Goal: Task Accomplishment & Management: Use online tool/utility

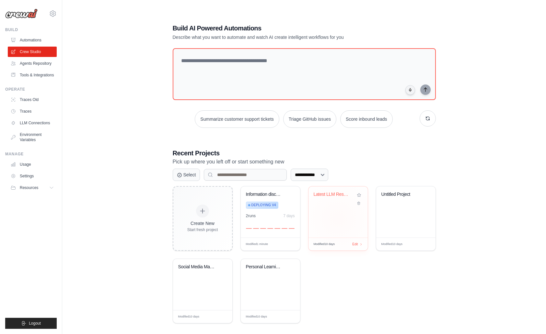
click at [344, 219] on div "Latest LLM Research & Trends Tracke..." at bounding box center [337, 212] width 59 height 51
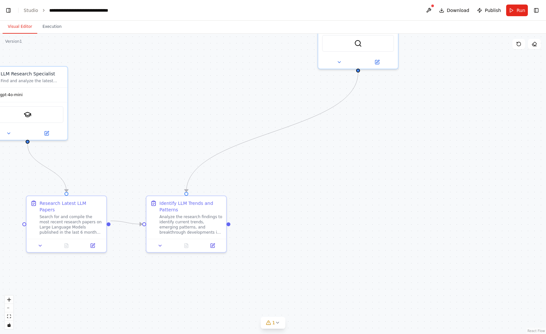
scroll to position [8814, 0]
click at [30, 11] on link "Studio" at bounding box center [31, 10] width 15 height 5
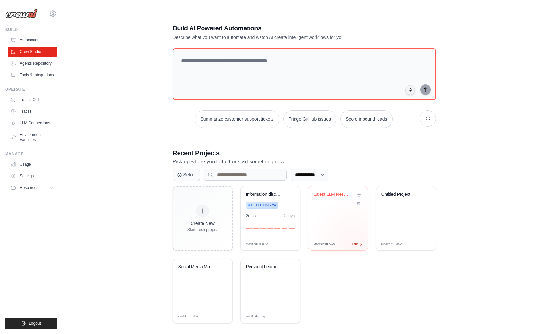
click at [356, 242] on span "Edit" at bounding box center [355, 245] width 6 height 6
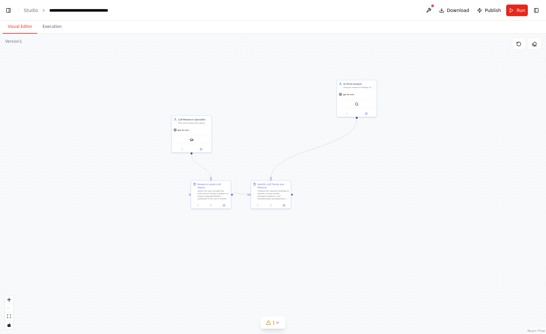
scroll to position [8814, 0]
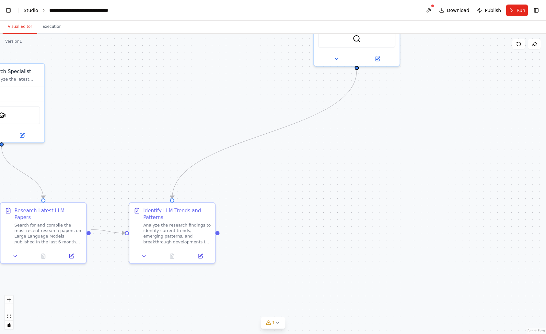
click at [25, 9] on link "Studio" at bounding box center [31, 10] width 15 height 5
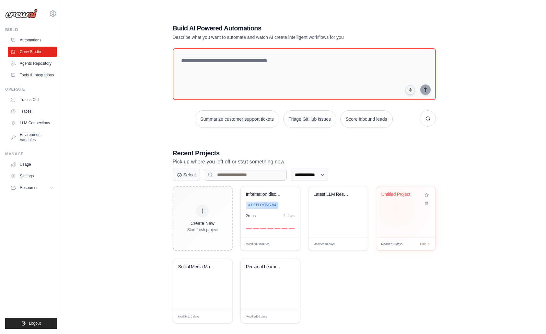
click at [396, 206] on div "Untitled Project" at bounding box center [405, 212] width 59 height 51
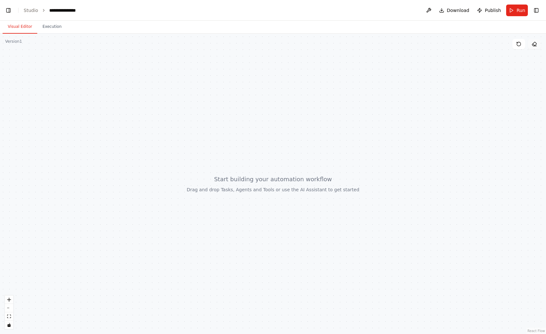
scroll to position [2017, 0]
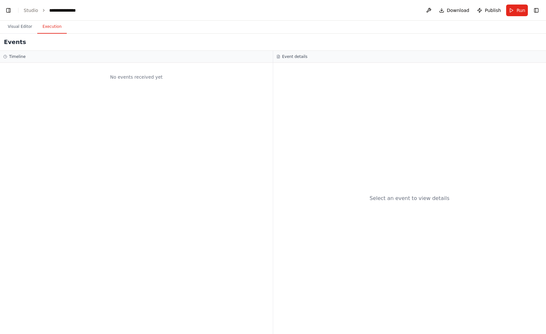
click at [46, 29] on button "Execution" at bounding box center [51, 27] width 29 height 14
click at [22, 31] on button "Visual Editor" at bounding box center [20, 27] width 35 height 14
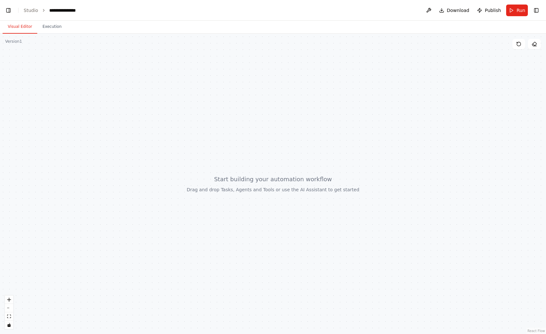
click at [411, 73] on div at bounding box center [273, 184] width 546 height 301
click at [12, 12] on button "Toggle Left Sidebar" at bounding box center [8, 10] width 9 height 9
click at [538, 7] on button "Toggle Right Sidebar" at bounding box center [536, 10] width 9 height 9
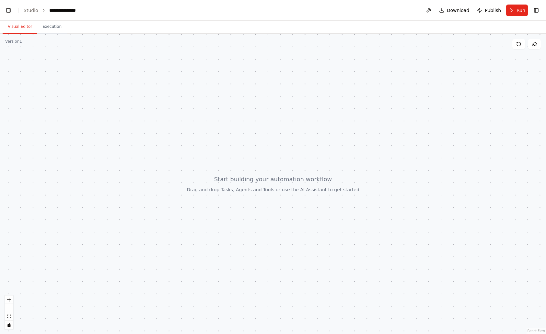
click at [130, 185] on div at bounding box center [273, 184] width 546 height 301
